Goal: Navigation & Orientation: Find specific page/section

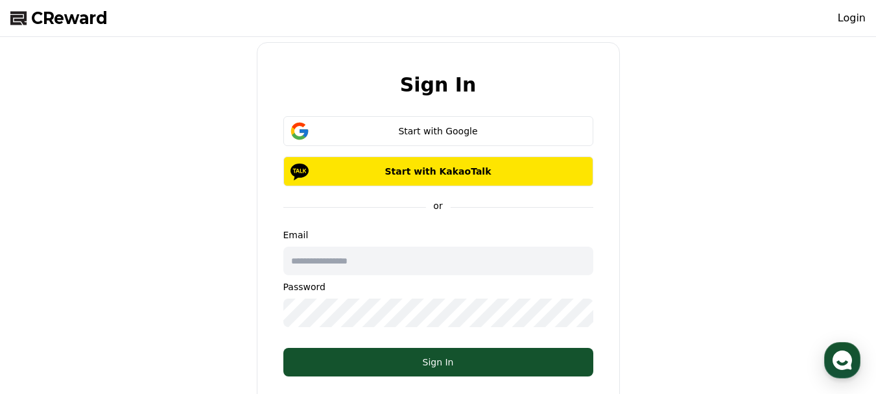
type input "**********"
click at [689, 307] on div "**********" at bounding box center [438, 243] width 866 height 402
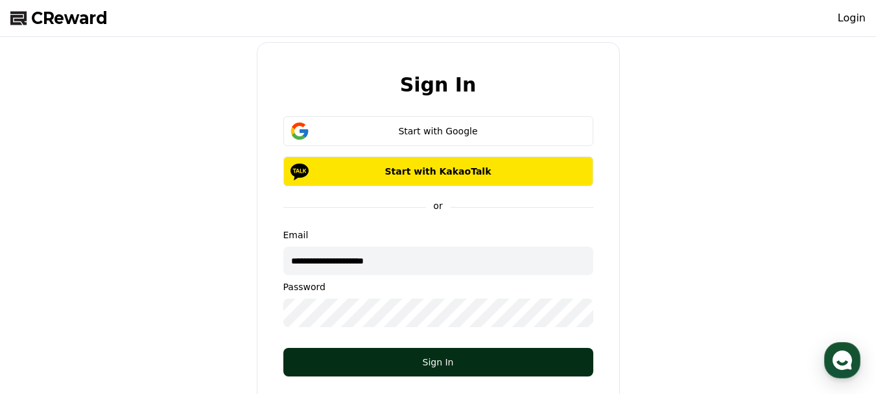
click at [527, 359] on div "Sign In" at bounding box center [438, 361] width 258 height 13
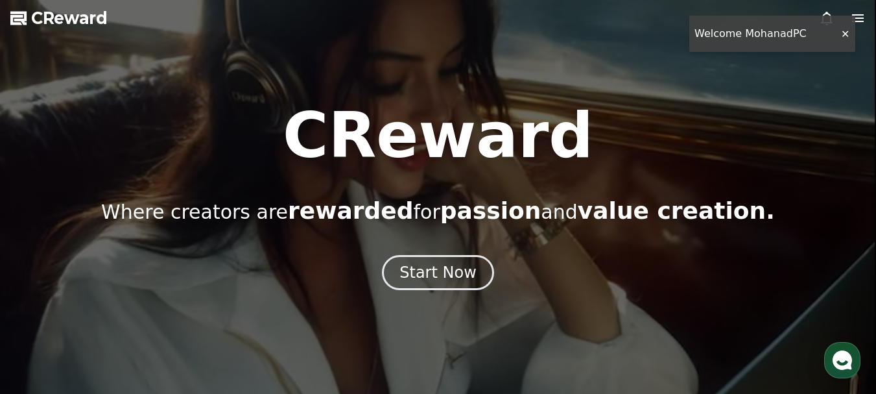
click at [840, 35] on div at bounding box center [438, 197] width 876 height 394
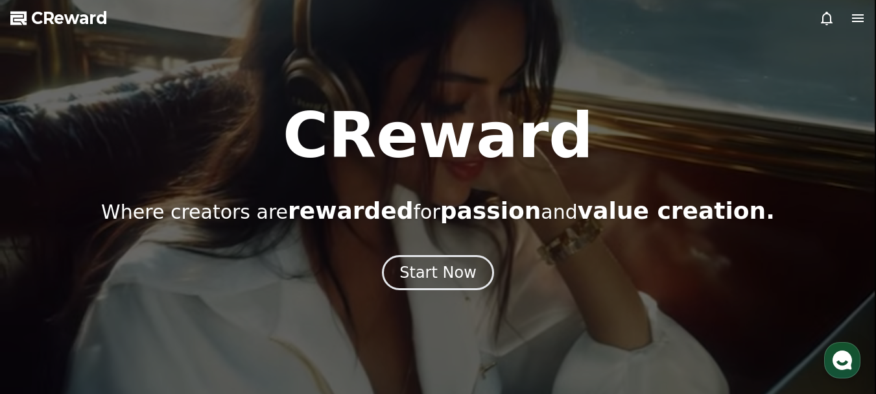
click at [862, 19] on icon at bounding box center [858, 18] width 12 height 8
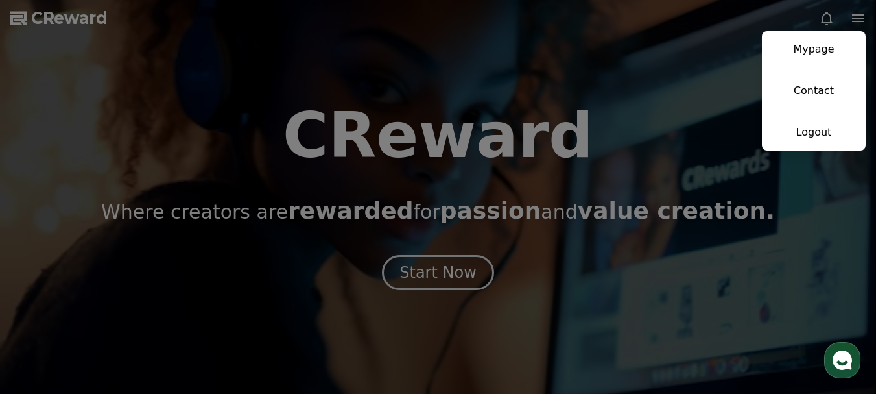
click at [828, 18] on button "close" at bounding box center [438, 197] width 876 height 394
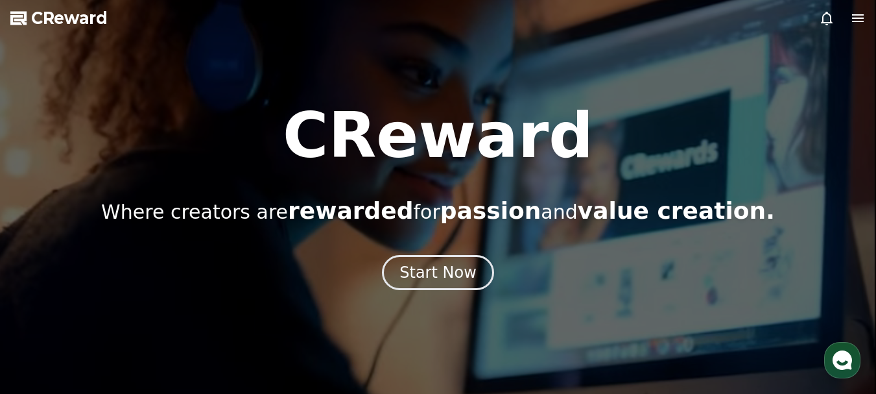
click at [828, 18] on icon at bounding box center [827, 18] width 16 height 16
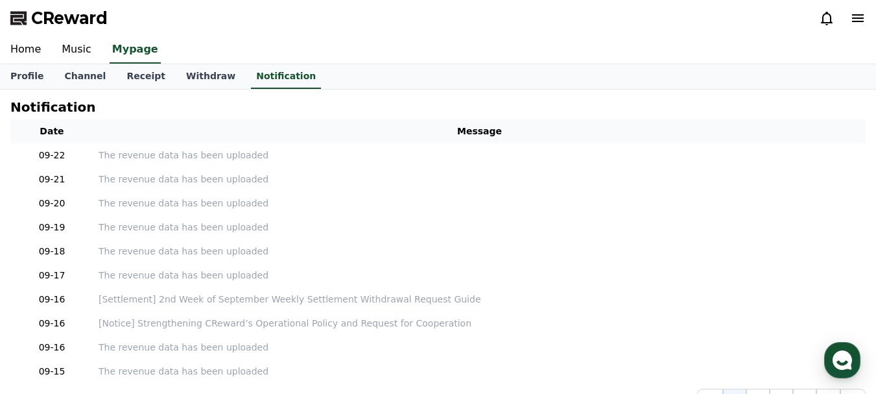
click at [828, 18] on icon at bounding box center [827, 18] width 16 height 16
click at [859, 19] on icon at bounding box center [858, 18] width 12 height 8
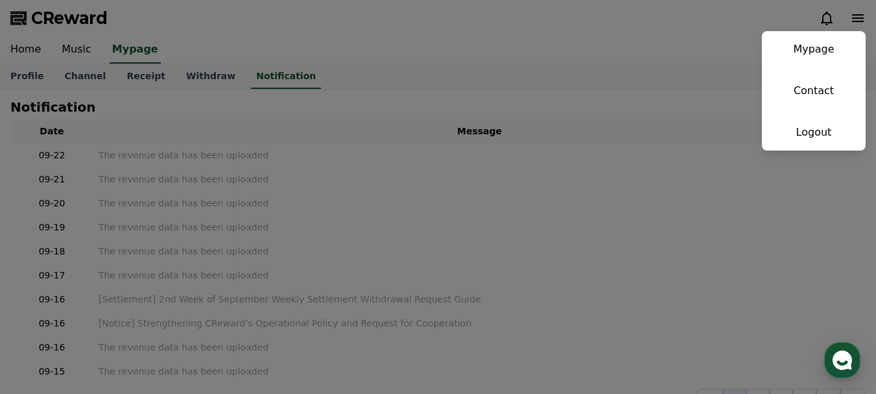
click at [193, 41] on button "close" at bounding box center [438, 197] width 876 height 394
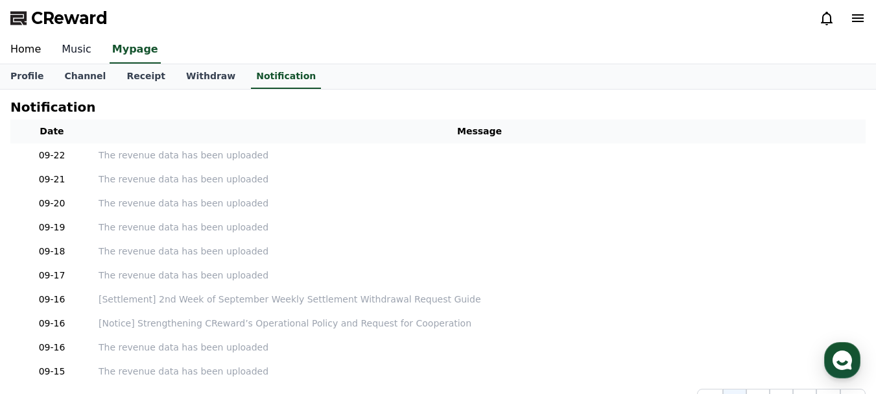
click at [67, 46] on link "Music" at bounding box center [76, 49] width 51 height 27
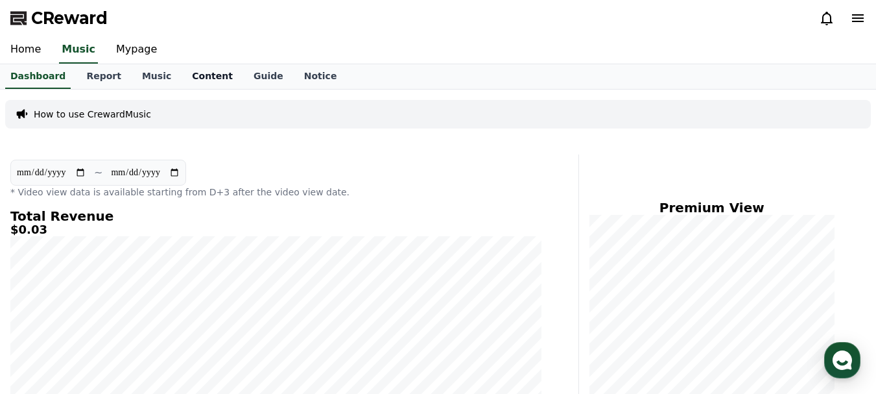
click at [200, 77] on link "Content" at bounding box center [213, 76] width 62 height 25
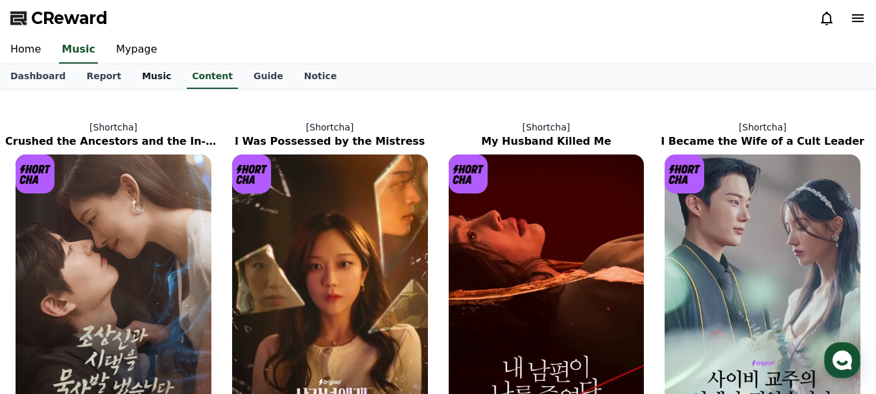
click at [147, 74] on link "Music" at bounding box center [157, 76] width 50 height 25
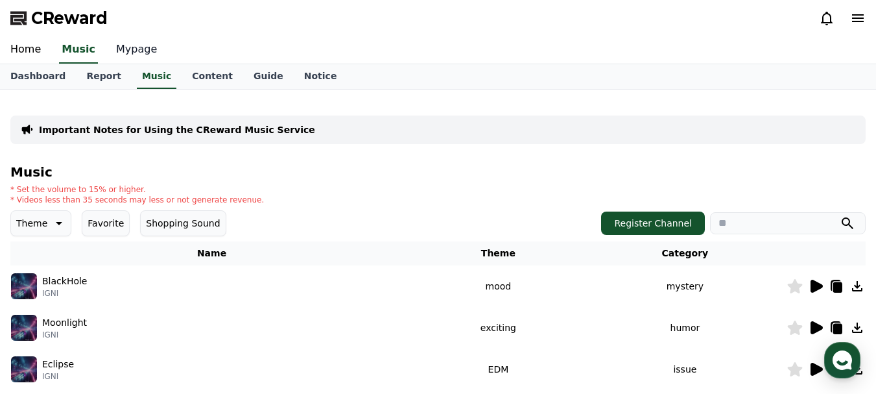
click at [145, 59] on link "Mypage" at bounding box center [137, 49] width 62 height 27
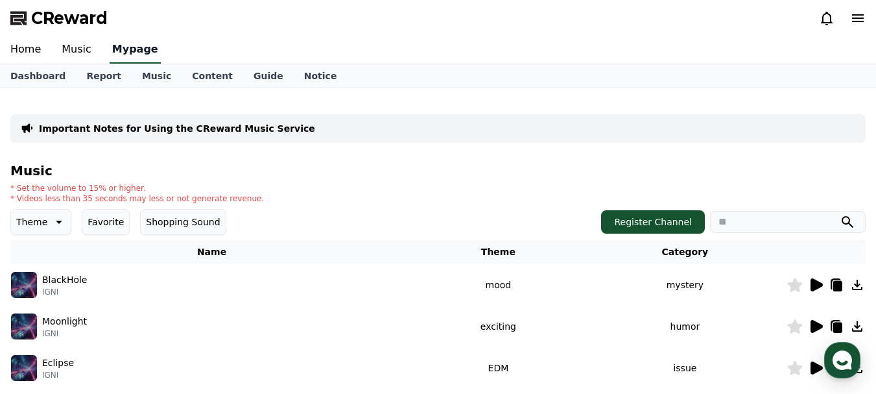
select select "**********"
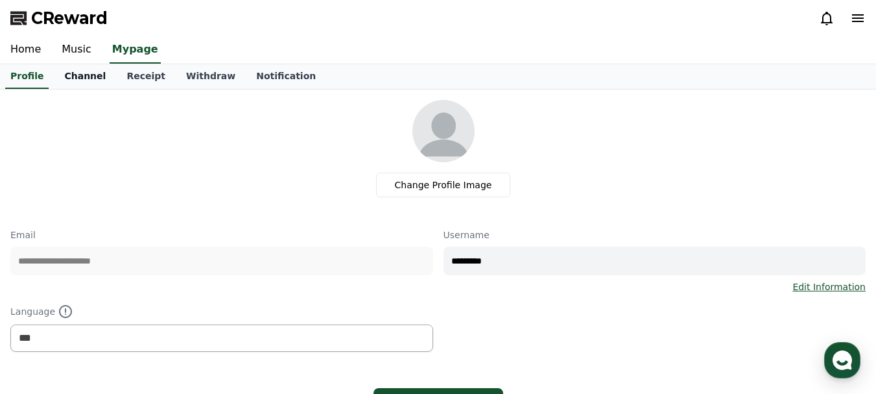
click at [88, 83] on link "Channel" at bounding box center [85, 76] width 62 height 25
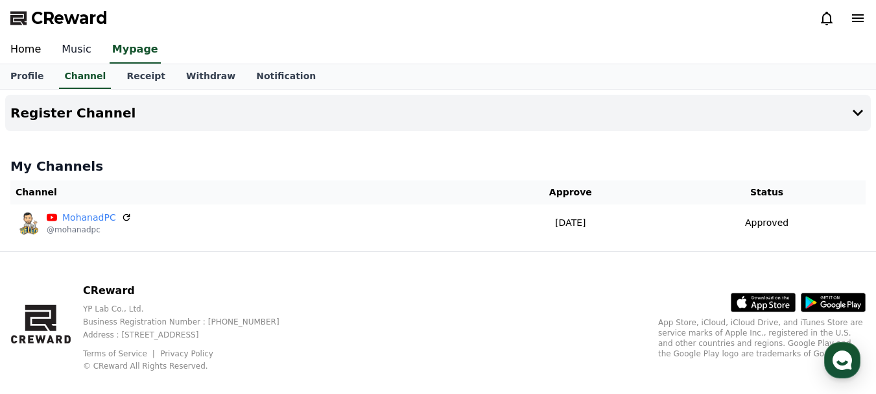
click at [80, 53] on link "Music" at bounding box center [76, 49] width 51 height 27
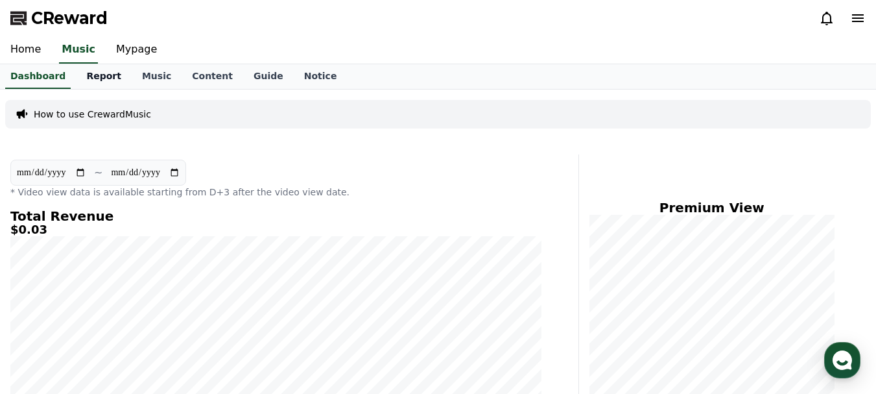
click at [84, 77] on link "Report" at bounding box center [104, 76] width 56 height 25
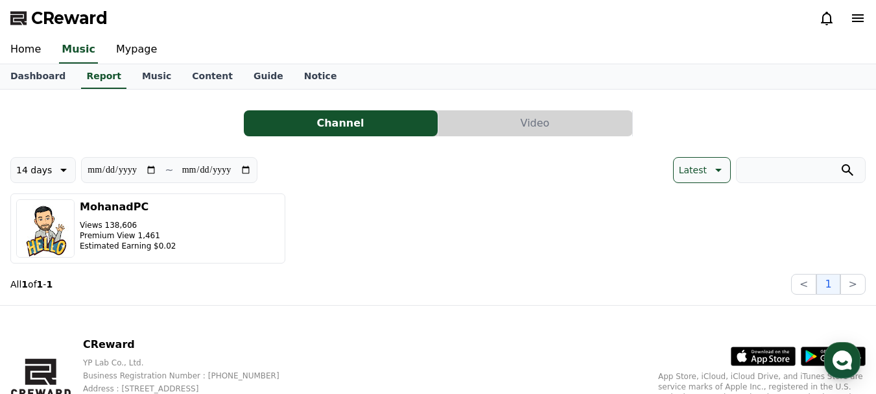
click at [514, 128] on button "Video" at bounding box center [535, 123] width 194 height 26
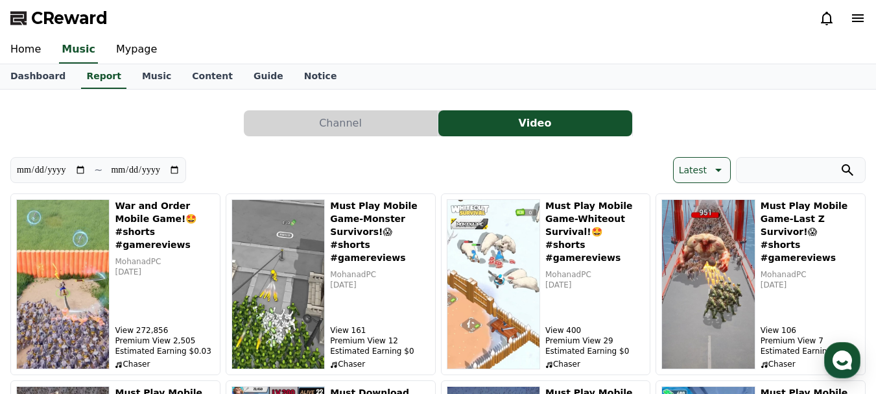
click at [858, 17] on icon at bounding box center [858, 18] width 16 height 16
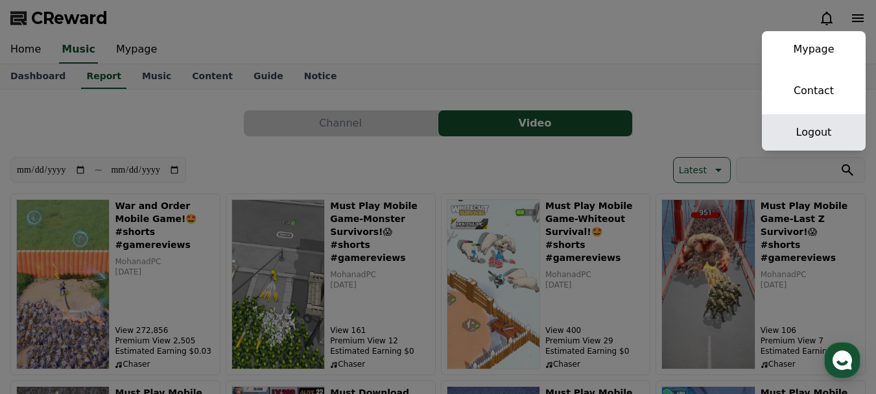
click at [812, 134] on link "Logout" at bounding box center [814, 132] width 104 height 36
